Goal: Navigation & Orientation: Find specific page/section

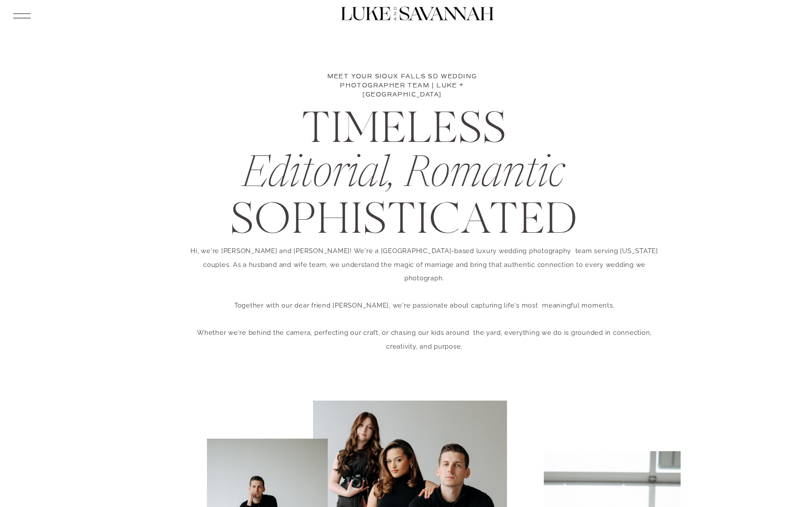
click at [405, 18] on div at bounding box center [402, 10] width 208 height 21
click at [30, 6] on icon at bounding box center [21, 16] width 23 height 24
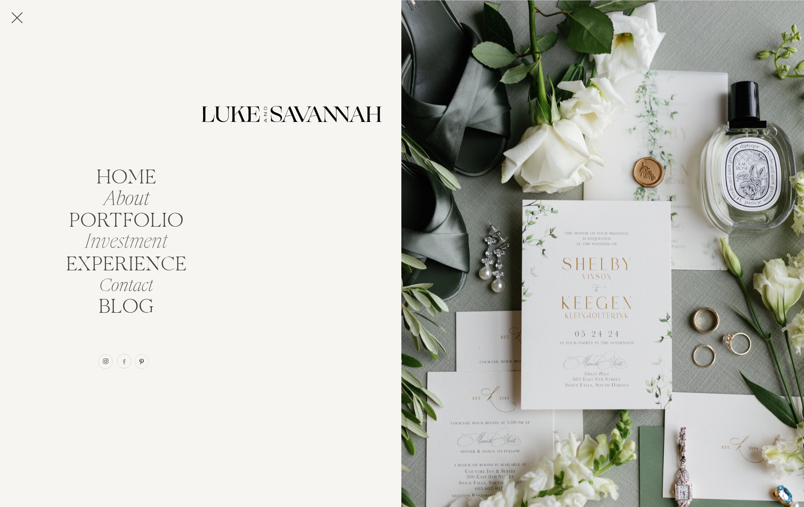
click at [140, 235] on nav "Investment" at bounding box center [126, 239] width 93 height 16
